Goal: Task Accomplishment & Management: Manage account settings

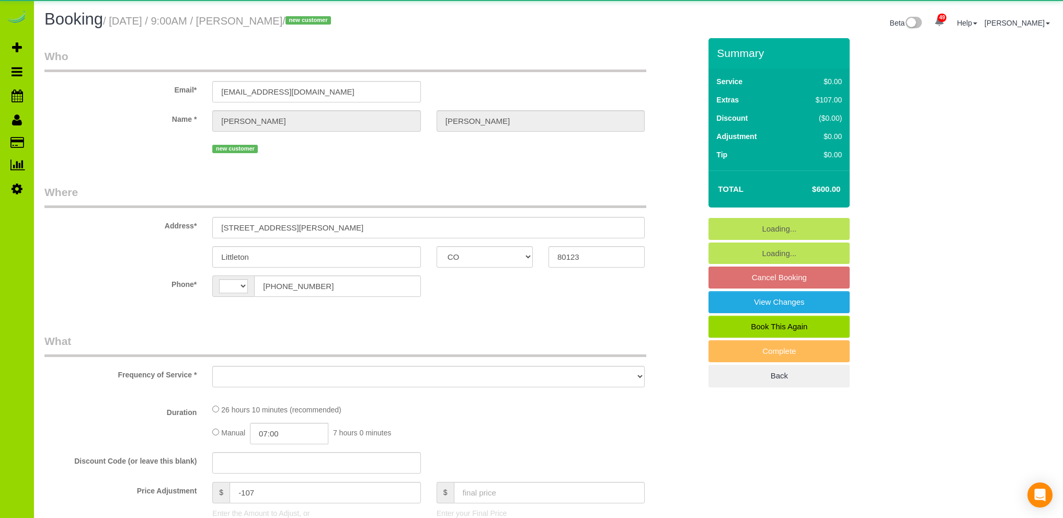
select select "CO"
select select "string:[GEOGRAPHIC_DATA]"
select select "object:1124"
select select "2"
select select "spot1"
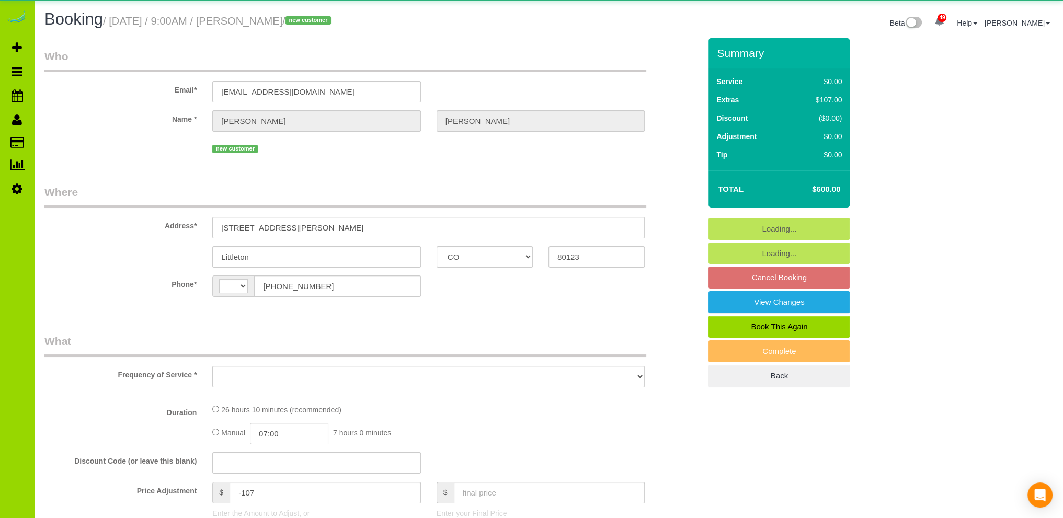
select select "number:7"
select select "number:19"
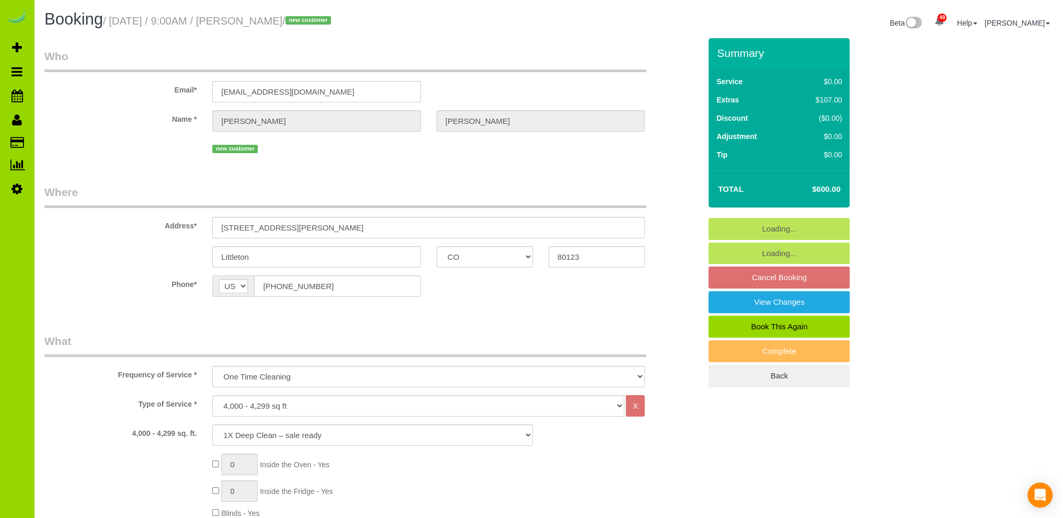
select select "object:1197"
select select "2"
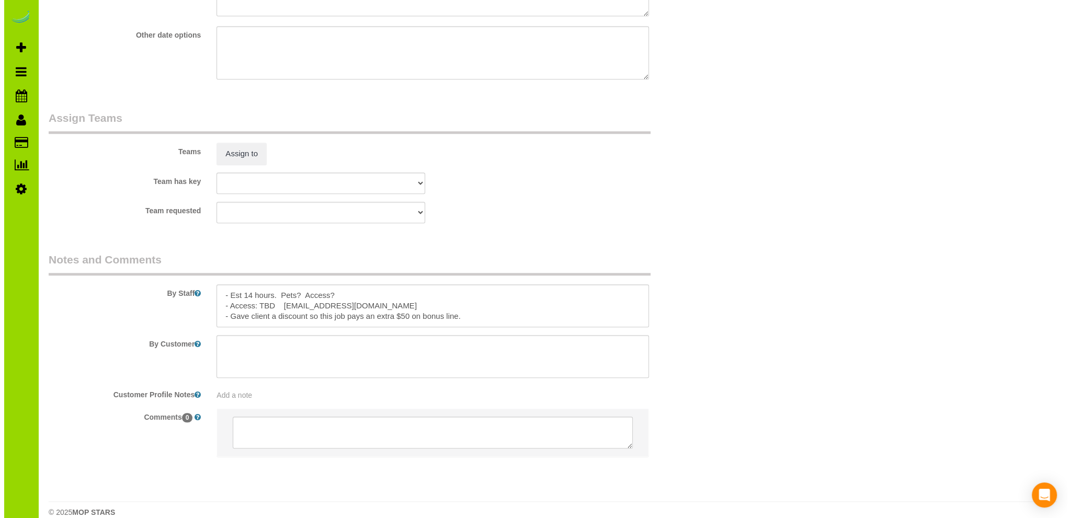
scroll to position [1410, 0]
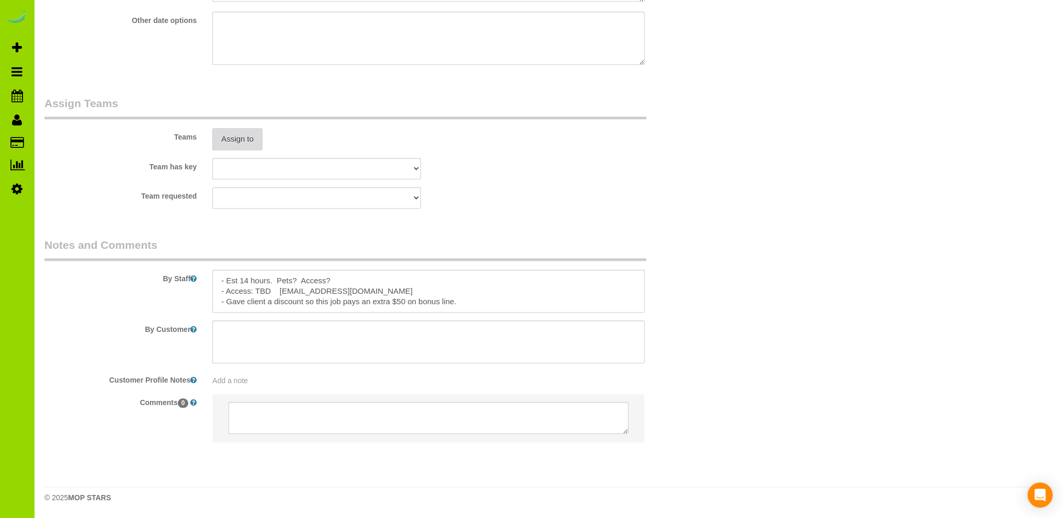
click at [244, 135] on button "Assign to" at bounding box center [237, 139] width 50 height 22
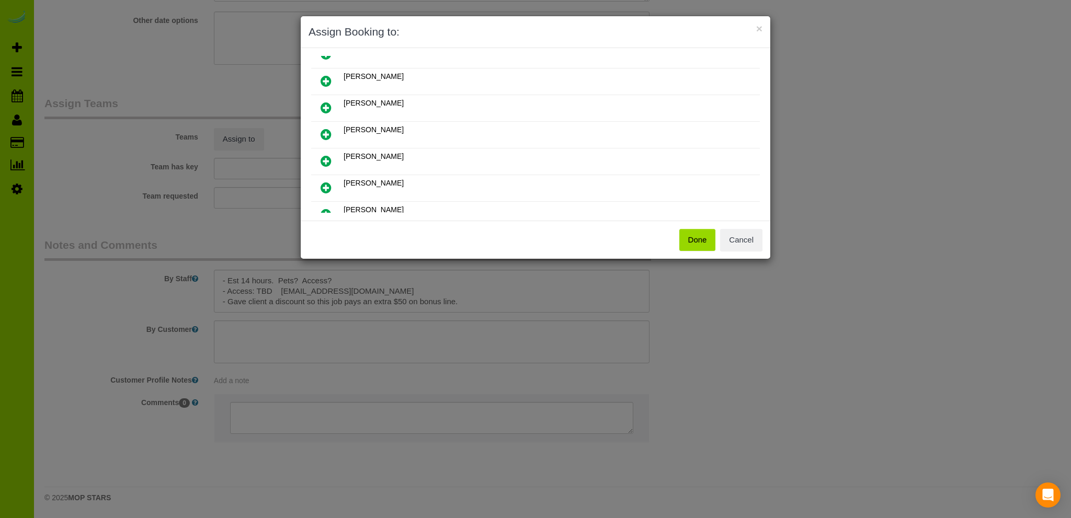
scroll to position [157, 0]
click at [325, 204] on icon at bounding box center [326, 210] width 11 height 13
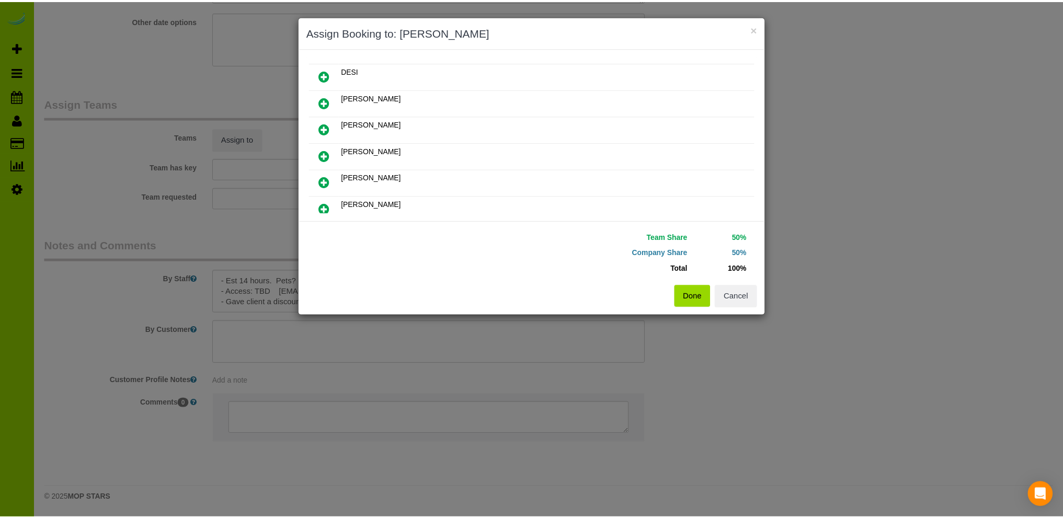
scroll to position [181, 0]
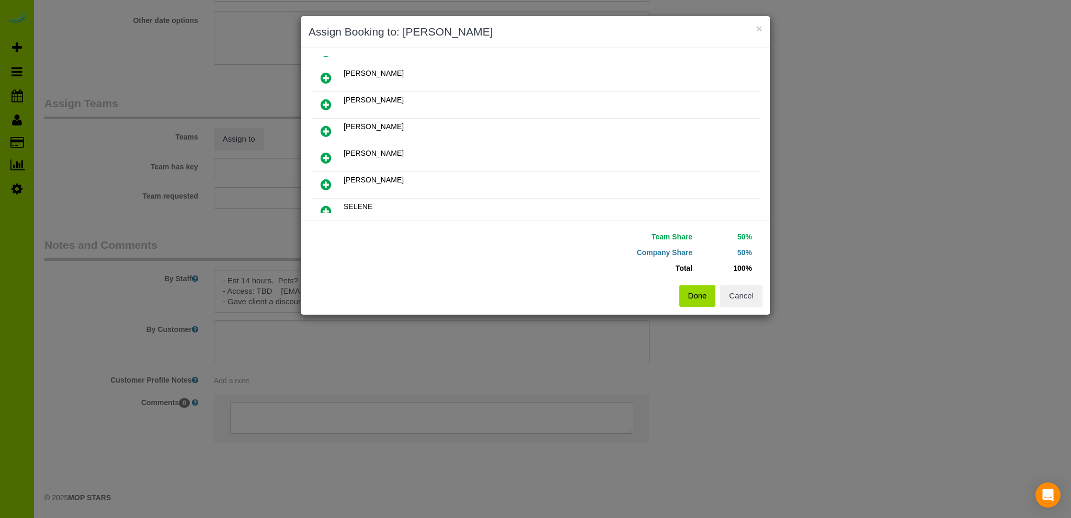
click at [693, 293] on button "Done" at bounding box center [698, 296] width 37 height 22
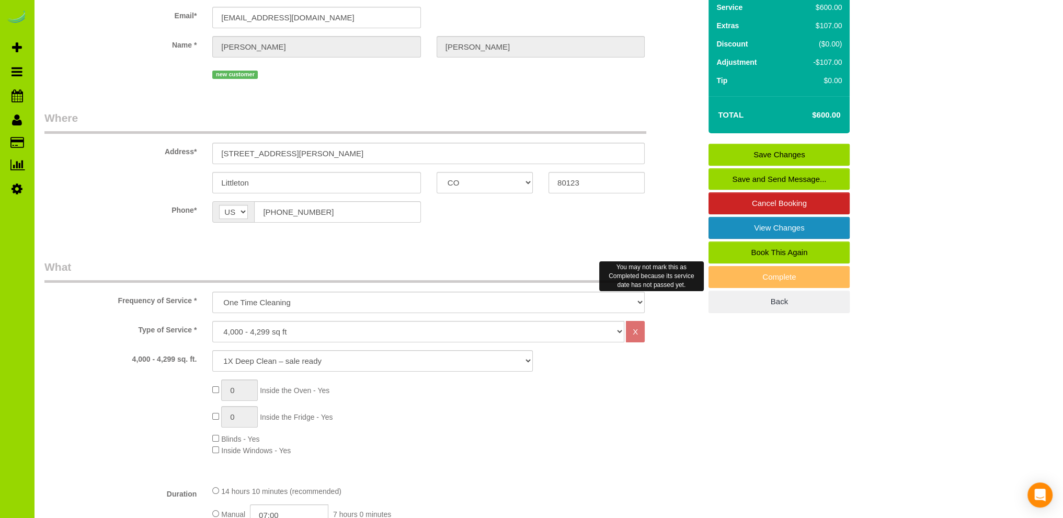
scroll to position [0, 0]
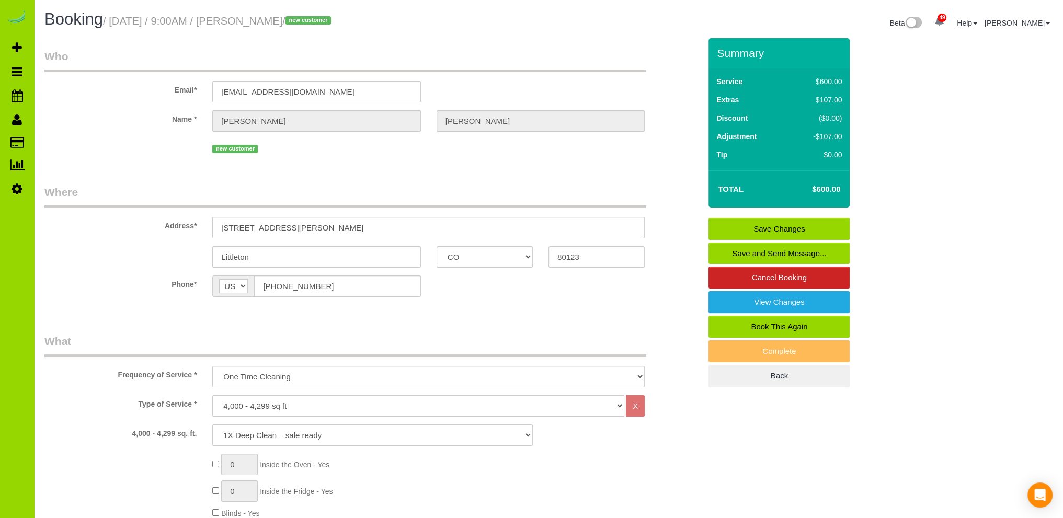
click at [763, 227] on link "Save Changes" at bounding box center [779, 229] width 141 height 22
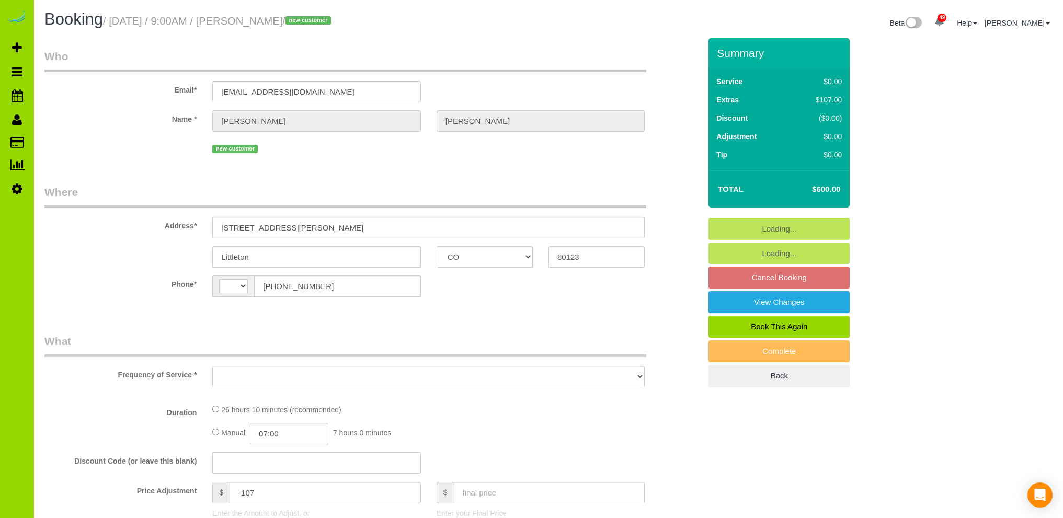
select select "CO"
select select "string:[GEOGRAPHIC_DATA]"
select select "object:797"
select select "spot1"
select select "number:7"
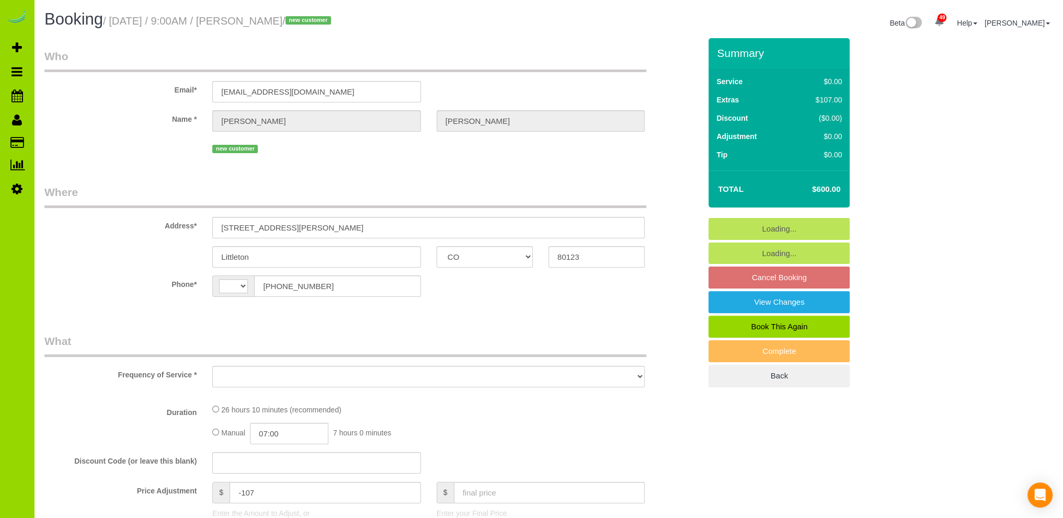
select select "number:19"
select select "object:1203"
select select "2"
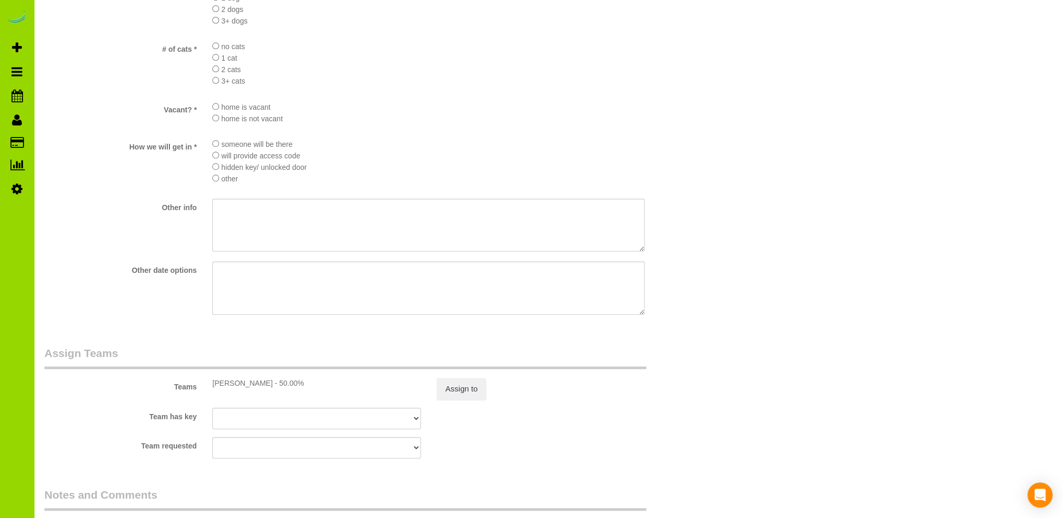
scroll to position [1360, 0]
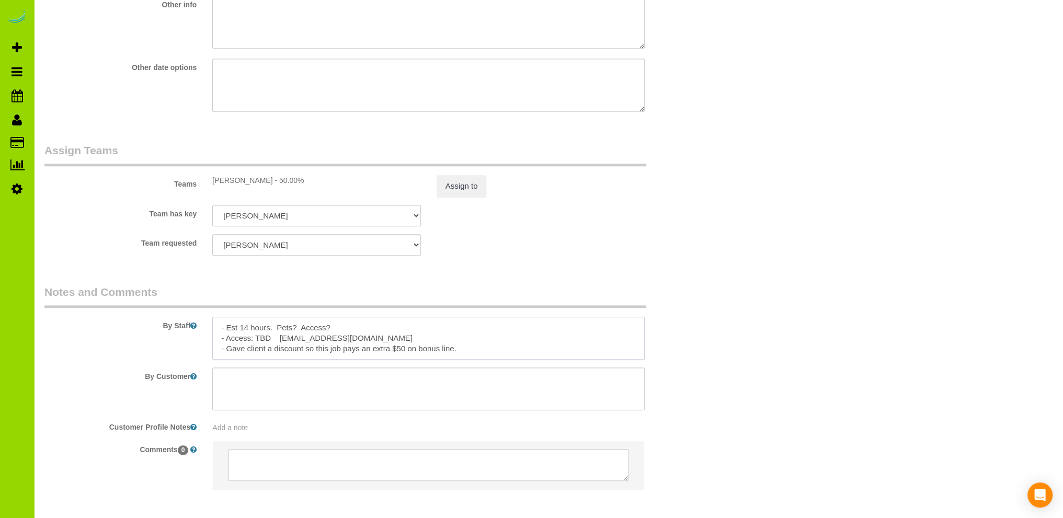
drag, startPoint x: 363, startPoint y: 343, endPoint x: 280, endPoint y: 342, distance: 82.1
click at [280, 342] on textarea at bounding box center [428, 338] width 433 height 43
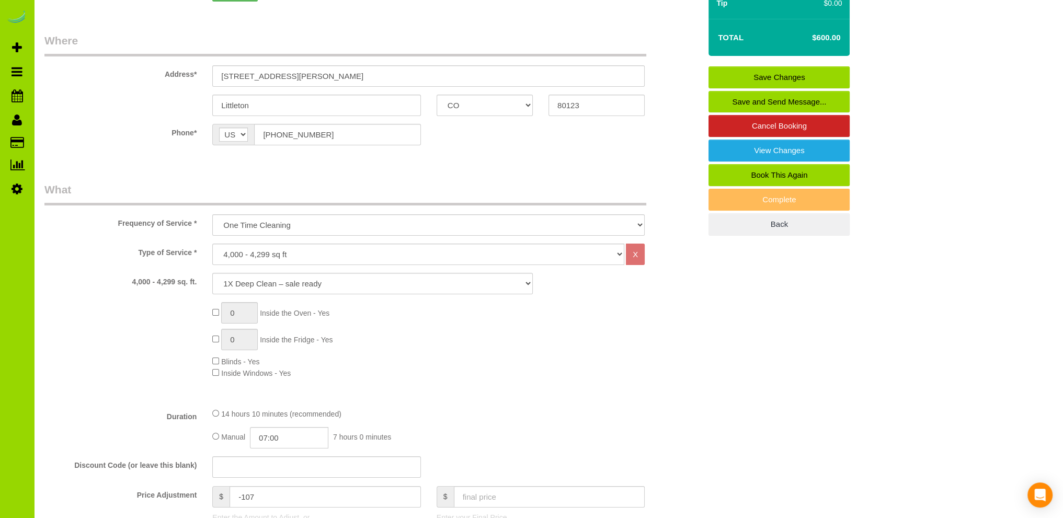
scroll to position [0, 0]
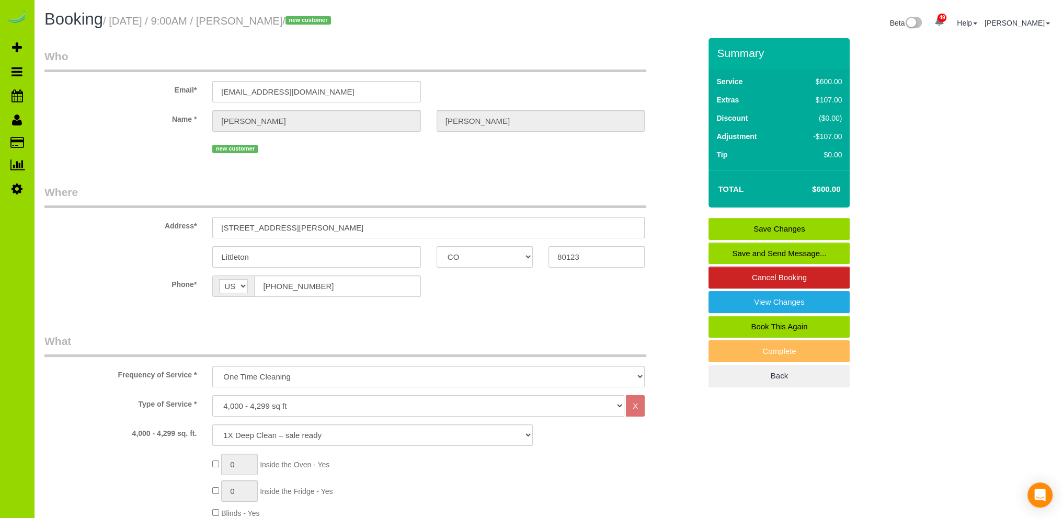
type textarea "- Est 14 hours. Pets? Access? - Access: TBD - Gave client a discount so this jo…"
drag, startPoint x: 371, startPoint y: 88, endPoint x: 117, endPoint y: 79, distance: 253.9
click at [117, 79] on div "Email* [EMAIL_ADDRESS][DOMAIN_NAME]" at bounding box center [373, 76] width 672 height 54
paste input "[EMAIL_ADDRESS][DOMAIN_NAME]"
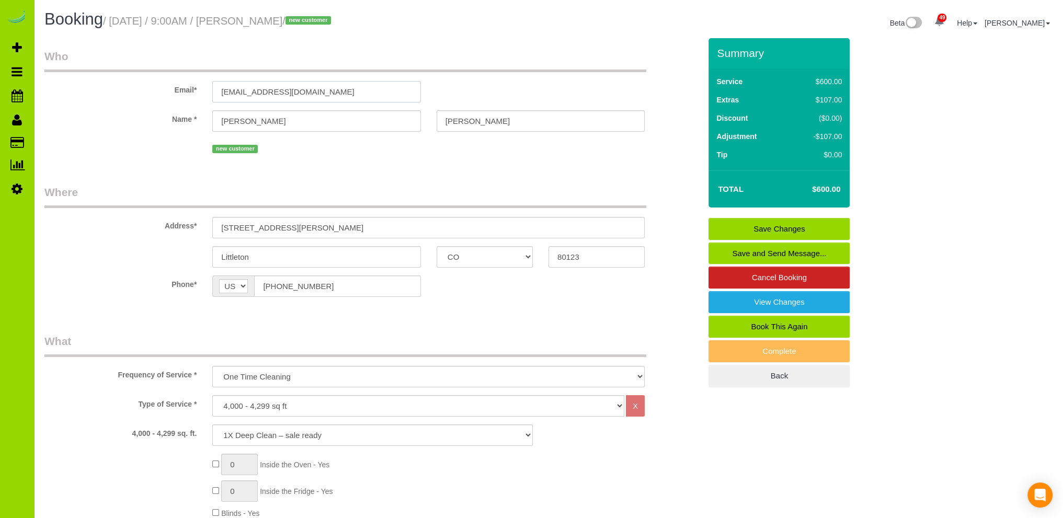
type input "[EMAIL_ADDRESS][DOMAIN_NAME]"
select select "string:fspay"
select select "spot6"
click at [783, 226] on link "Save Changes" at bounding box center [779, 229] width 141 height 22
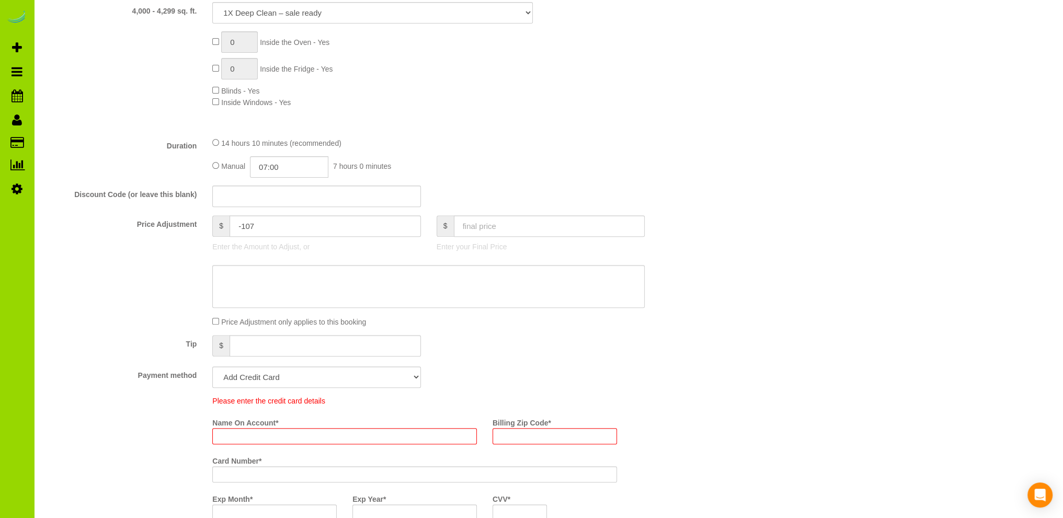
scroll to position [543, 0]
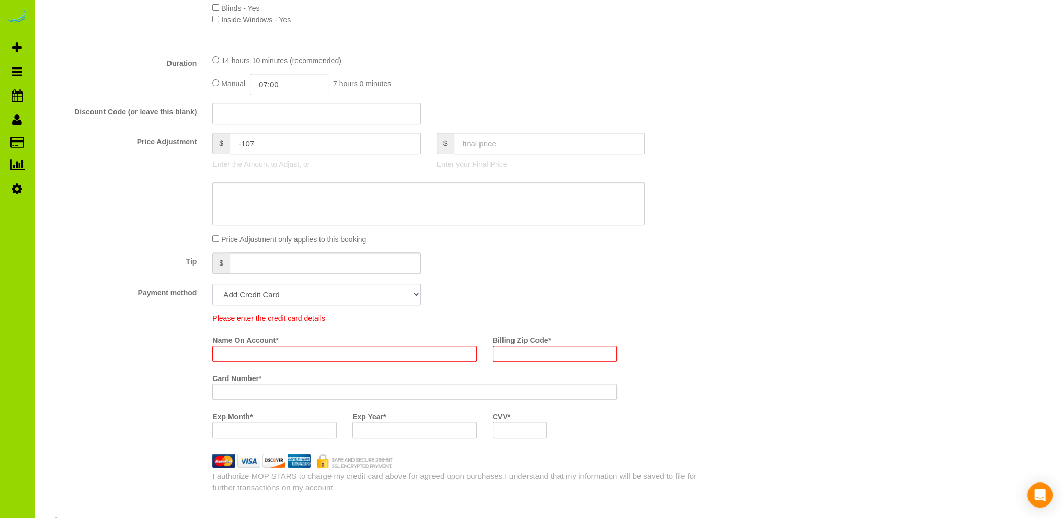
click at [320, 290] on select "Add Credit Card Cash Check Paypal" at bounding box center [316, 294] width 208 height 21
select select "string:cash"
click at [212, 285] on select "Add Credit Card Cash Check Paypal" at bounding box center [316, 294] width 208 height 21
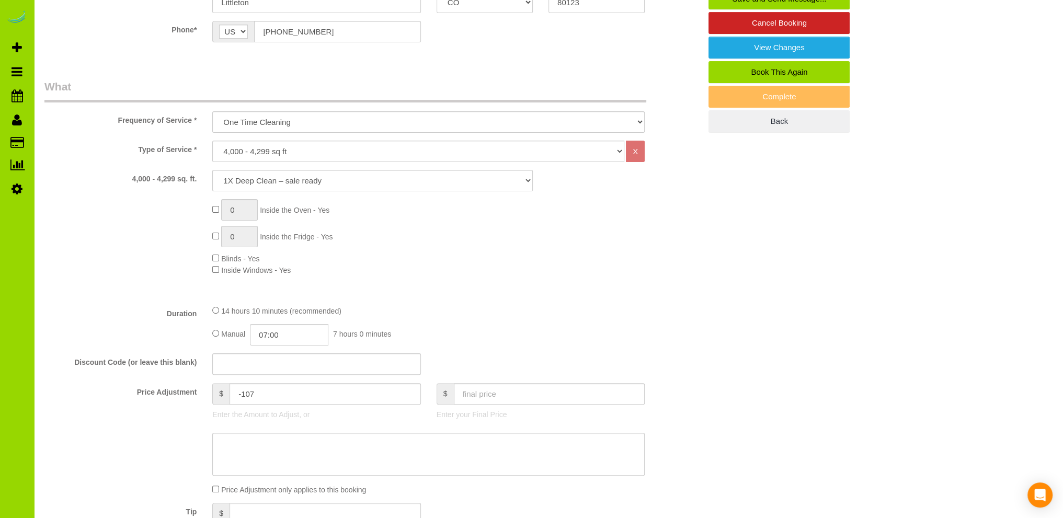
scroll to position [0, 0]
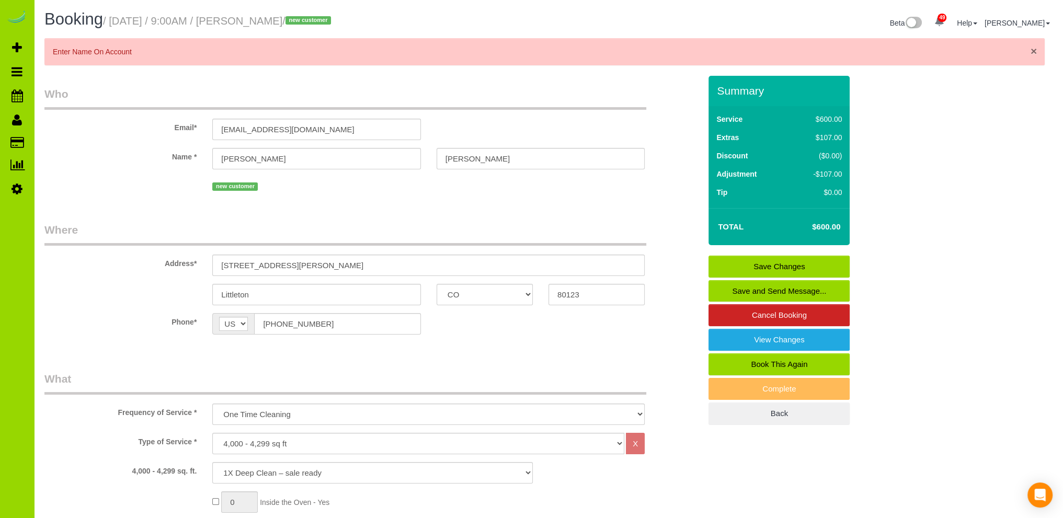
drag, startPoint x: 1035, startPoint y: 52, endPoint x: 1003, endPoint y: 70, distance: 36.3
click at [1035, 52] on span "×" at bounding box center [1034, 51] width 6 height 12
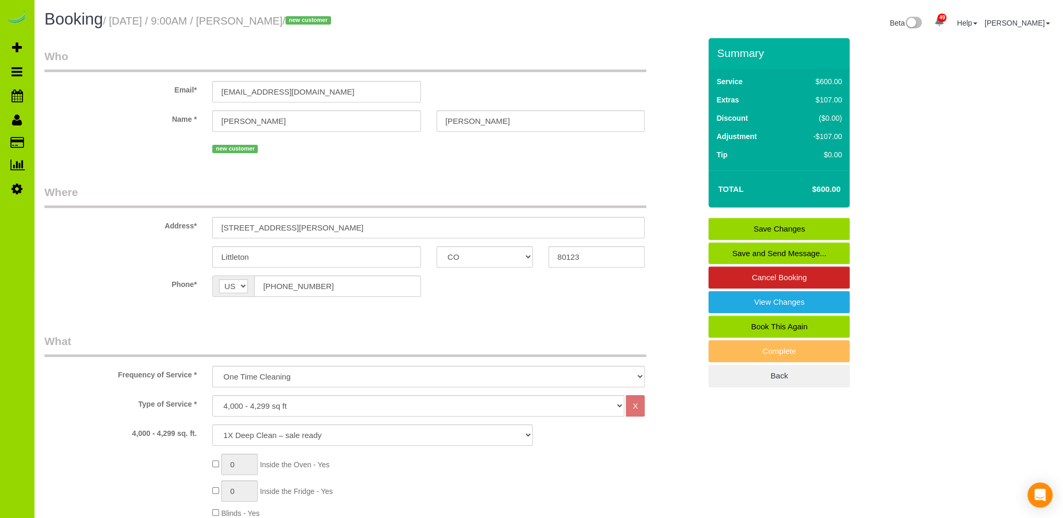
click at [753, 222] on link "Save Changes" at bounding box center [779, 229] width 141 height 22
